Goal: Information Seeking & Learning: Learn about a topic

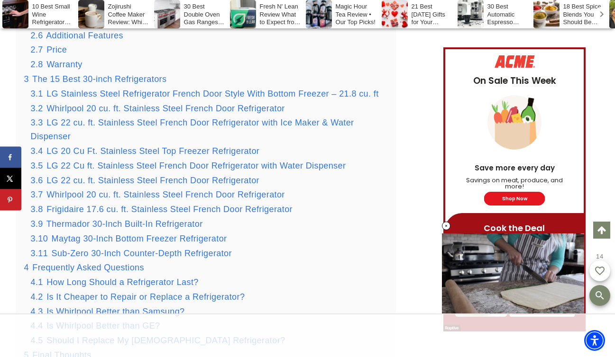
scroll to position [1668, 0]
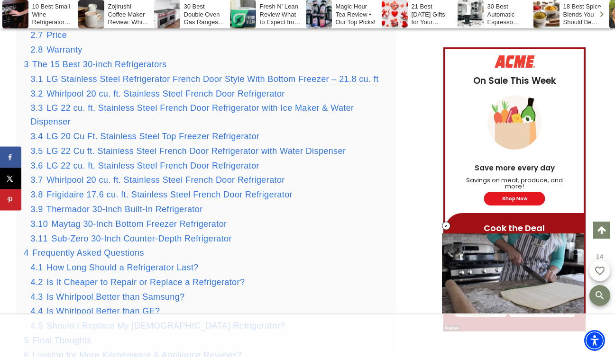
click at [306, 74] on span "LG Stainless Steel Refrigerator French Door Style With Bottom Freezer – 21.8 cu…" at bounding box center [212, 78] width 332 height 9
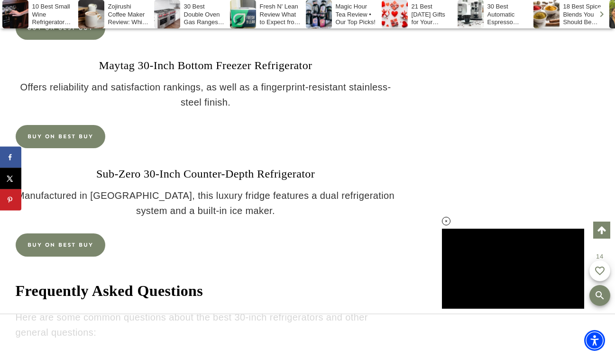
scroll to position [15224, 0]
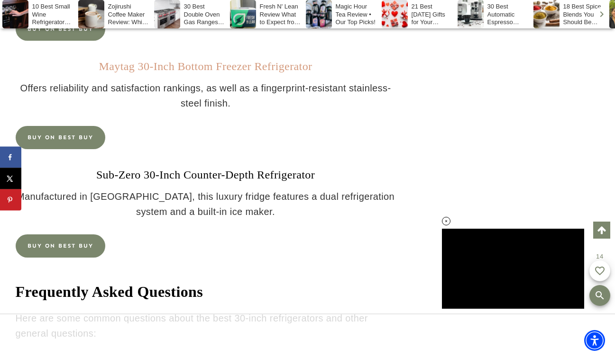
click at [245, 73] on link "Maytag 30-Inch Bottom Freezer Refrigerator" at bounding box center [205, 66] width 213 height 12
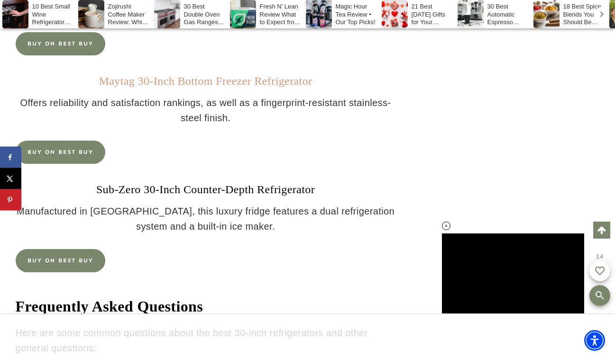
scroll to position [0, 0]
